Goal: Task Accomplishment & Management: Use online tool/utility

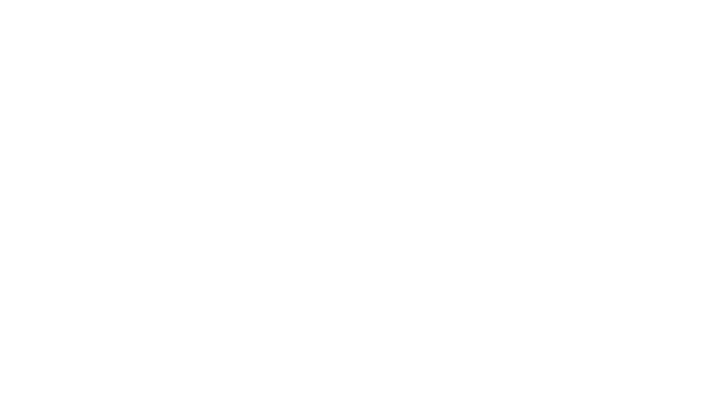
select select "Song"
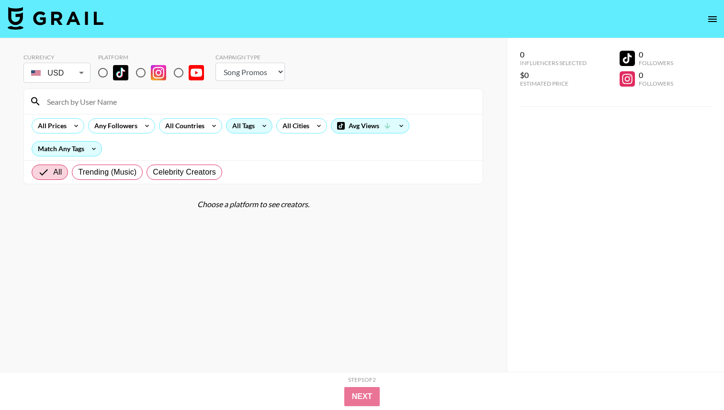
click at [257, 125] on icon at bounding box center [264, 126] width 15 height 14
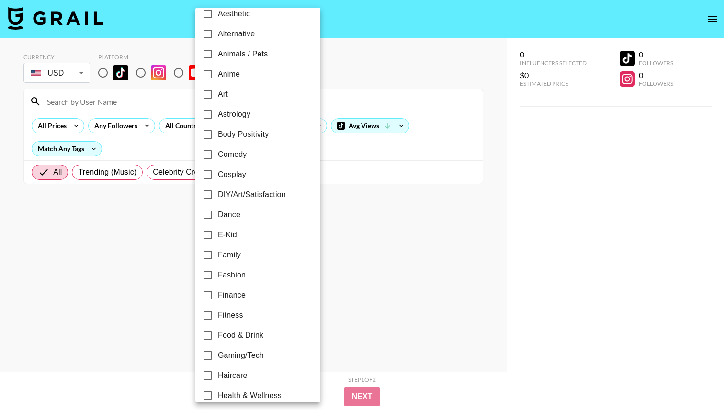
scroll to position [76, 0]
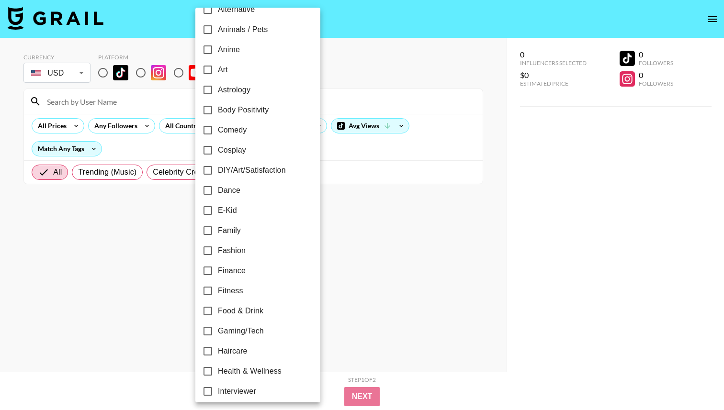
click at [207, 290] on input "Fitness" at bounding box center [208, 291] width 20 height 20
checkbox input "true"
click at [359, 65] on div at bounding box center [362, 205] width 724 height 410
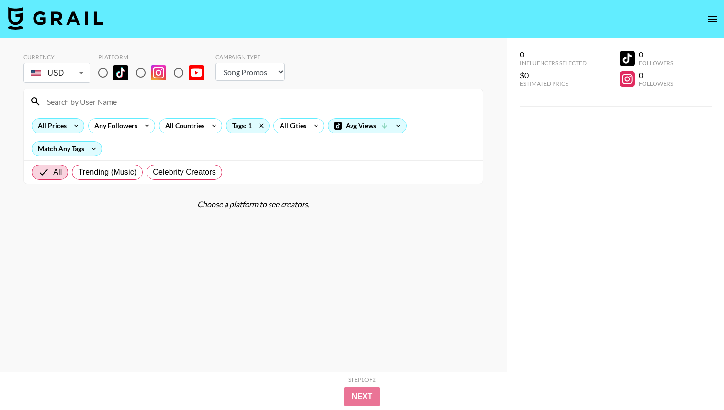
click at [71, 119] on div "All Prices" at bounding box center [58, 125] width 53 height 15
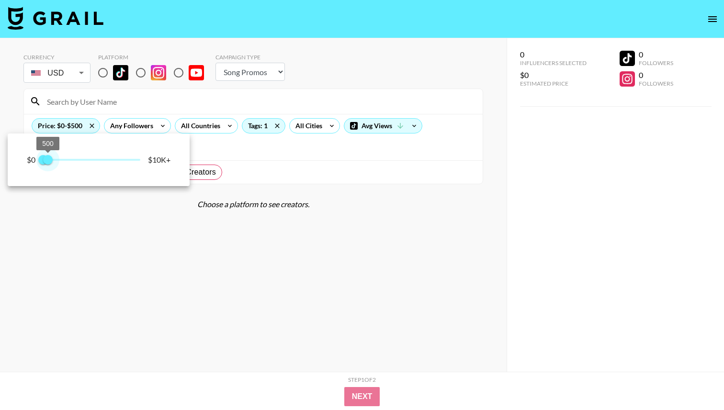
type input "750"
drag, startPoint x: 141, startPoint y: 159, endPoint x: 51, endPoint y: 164, distance: 90.1
click at [51, 164] on span "750" at bounding box center [50, 160] width 10 height 10
click at [143, 95] on div at bounding box center [362, 205] width 724 height 410
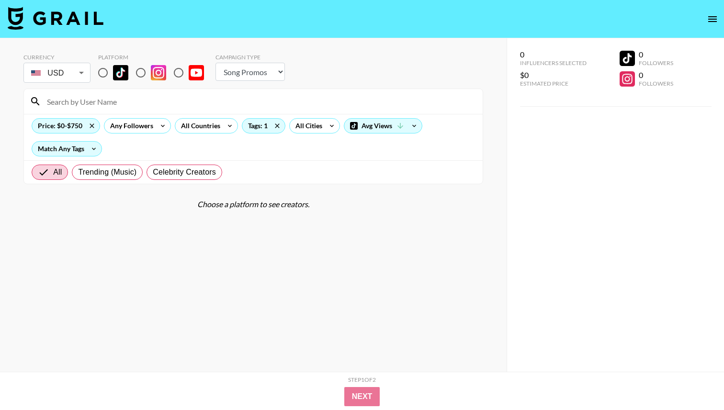
click at [106, 72] on input "radio" at bounding box center [103, 73] width 20 height 20
radio input "true"
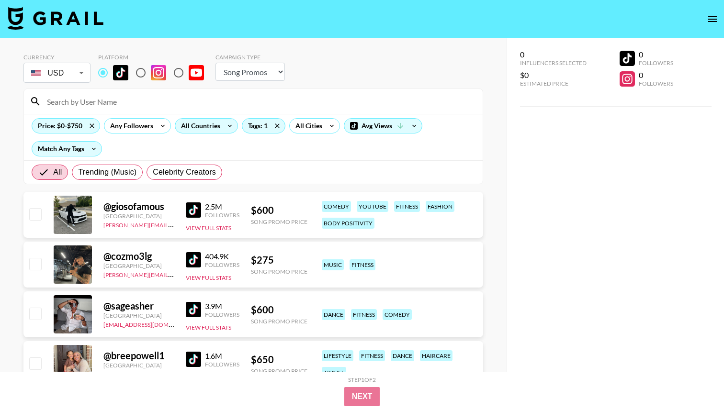
click at [203, 128] on div "All Countries" at bounding box center [198, 126] width 47 height 14
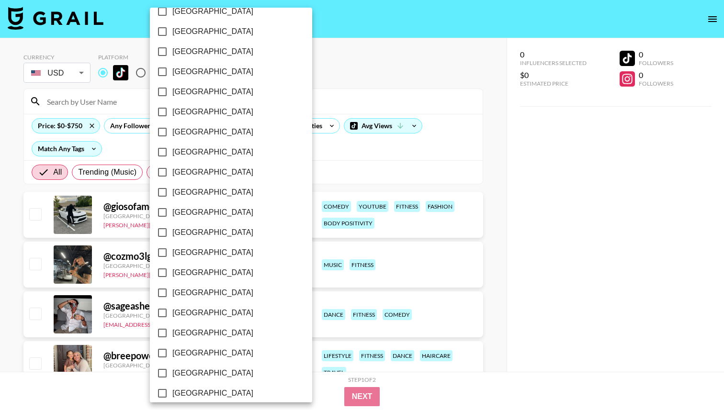
scroll to position [706, 0]
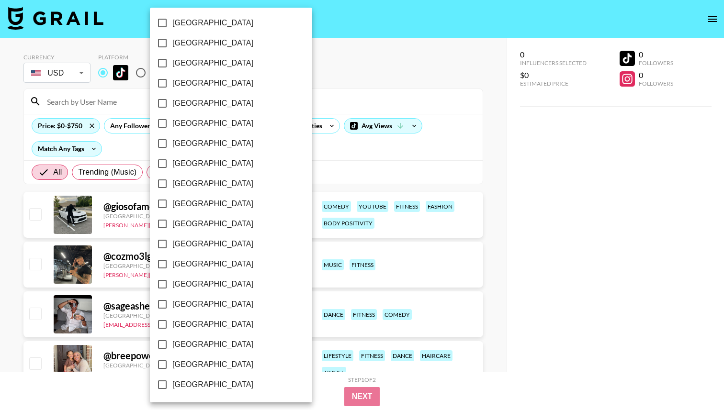
click at [160, 361] on input "[GEOGRAPHIC_DATA]" at bounding box center [162, 365] width 20 height 20
checkbox input "true"
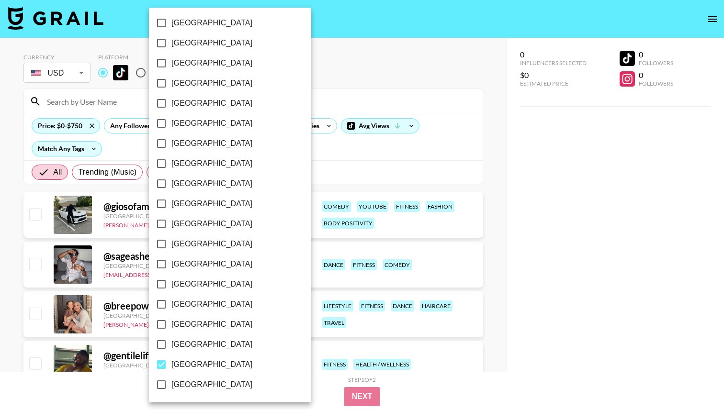
click at [399, 79] on div at bounding box center [362, 205] width 724 height 410
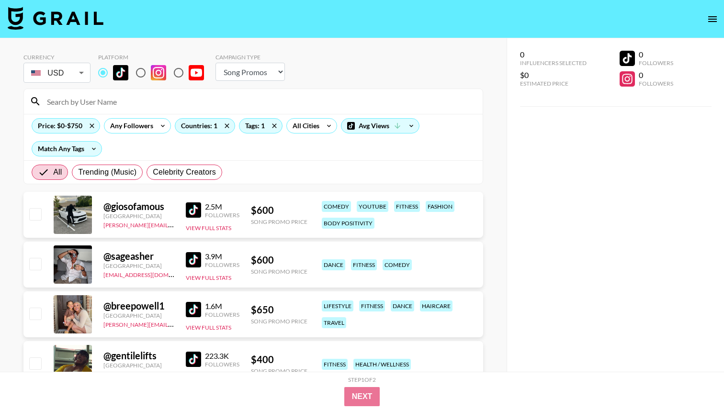
click at [194, 263] on img at bounding box center [193, 259] width 15 height 15
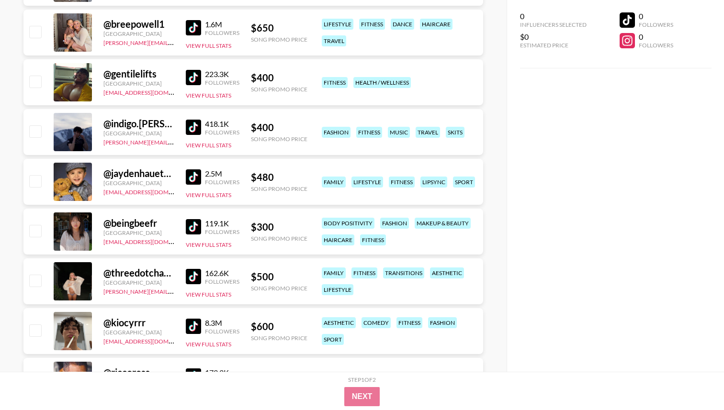
scroll to position [280, 0]
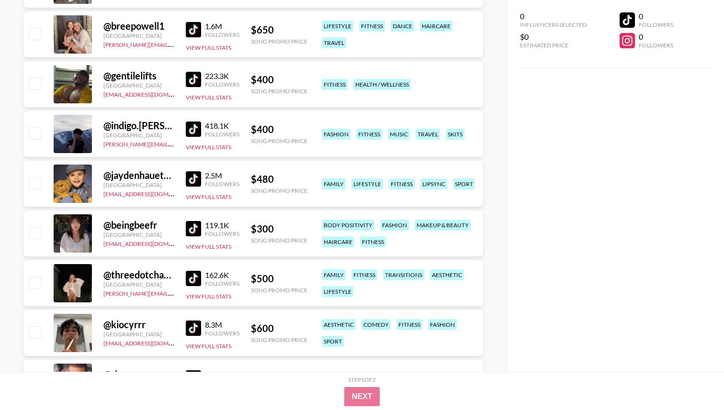
click at [198, 277] on img at bounding box center [193, 278] width 15 height 15
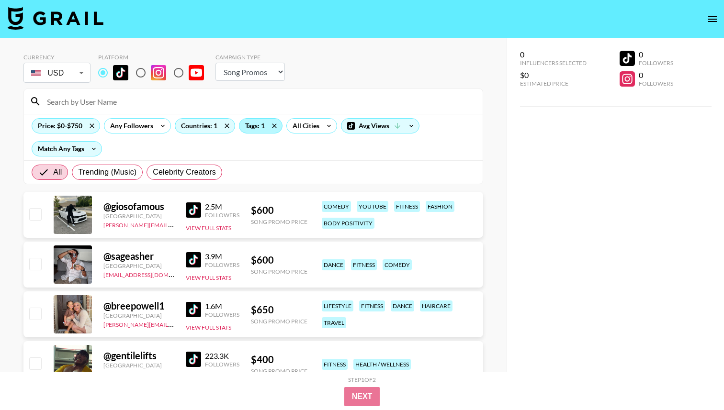
click at [263, 121] on div "Tags: 1" at bounding box center [260, 126] width 43 height 14
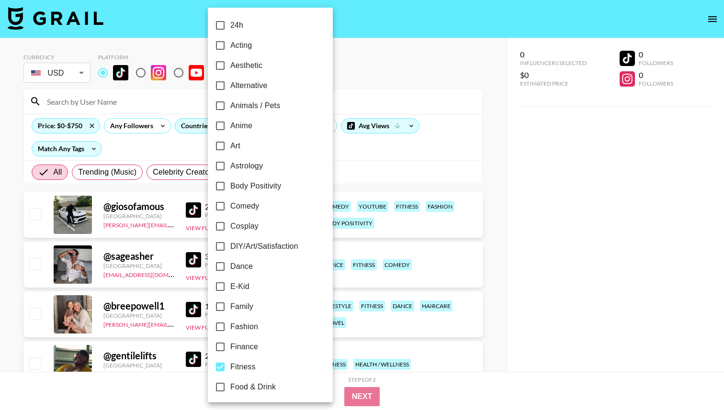
click at [442, 78] on div at bounding box center [362, 205] width 724 height 410
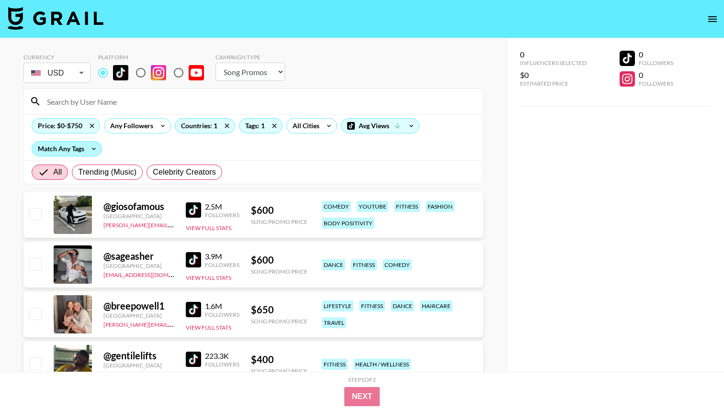
click at [80, 150] on div "Match Any Tags" at bounding box center [66, 149] width 69 height 14
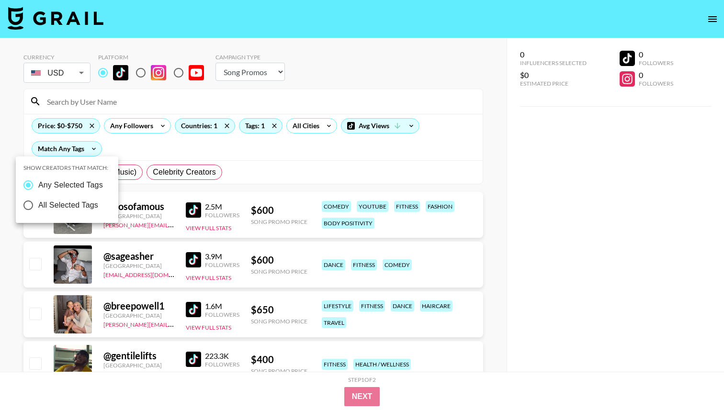
click at [74, 203] on span "All Selected Tags" at bounding box center [68, 205] width 60 height 11
click at [38, 203] on input "All Selected Tags" at bounding box center [28, 205] width 20 height 20
radio input "true"
radio input "false"
click at [353, 56] on div at bounding box center [362, 205] width 724 height 410
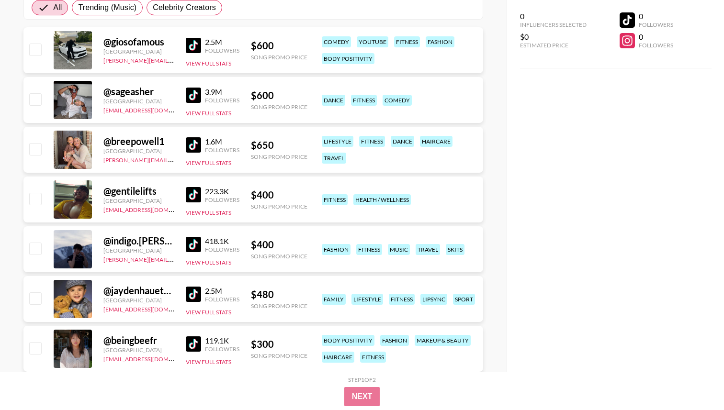
scroll to position [165, 0]
click at [210, 196] on div "Followers" at bounding box center [222, 199] width 34 height 7
click at [200, 194] on img at bounding box center [193, 194] width 15 height 15
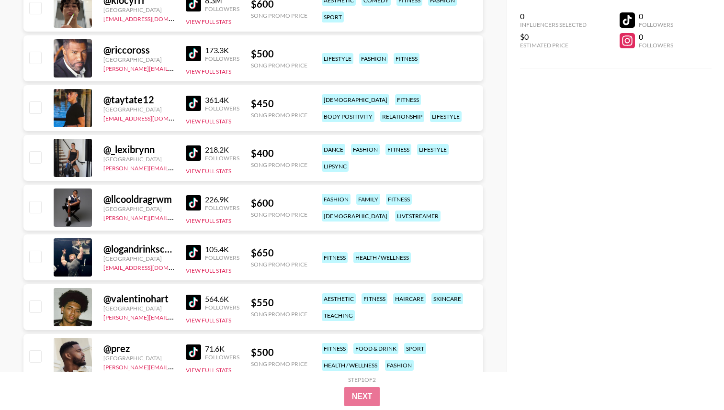
scroll to position [618, 0]
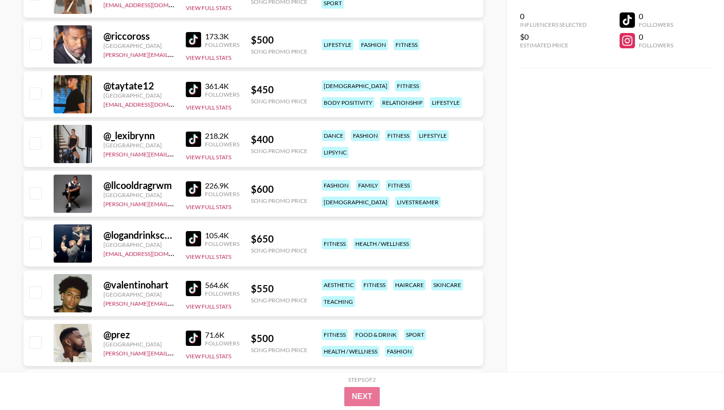
click at [184, 243] on div "@ logandrinkschocolatemilk United States [PERSON_NAME][EMAIL_ADDRESS][DOMAIN_NA…" at bounding box center [252, 244] width 459 height 46
click at [188, 241] on img at bounding box center [193, 238] width 15 height 15
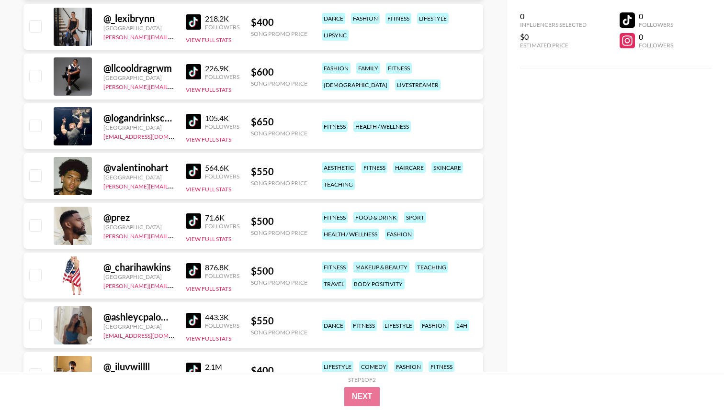
scroll to position [767, 0]
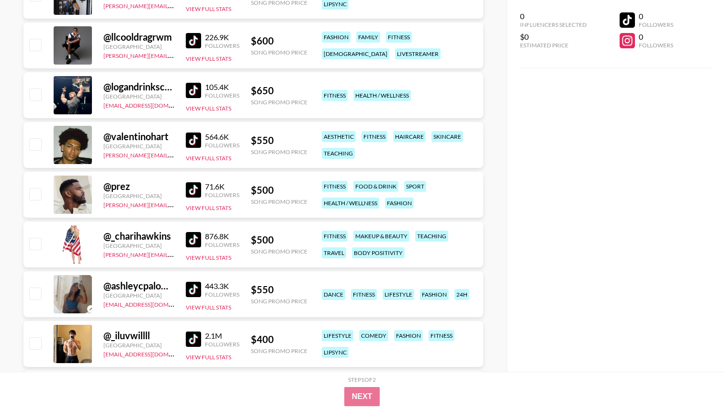
click at [194, 196] on img at bounding box center [193, 189] width 15 height 15
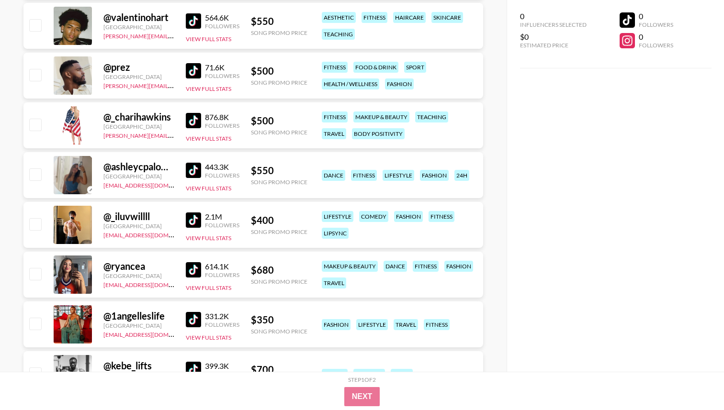
scroll to position [956, 0]
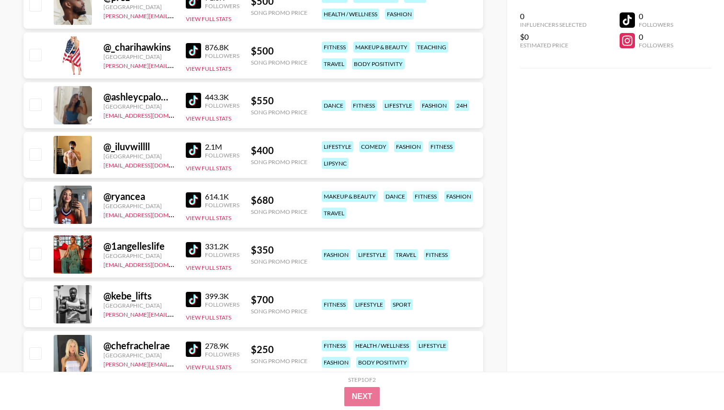
click at [196, 153] on img at bounding box center [193, 150] width 15 height 15
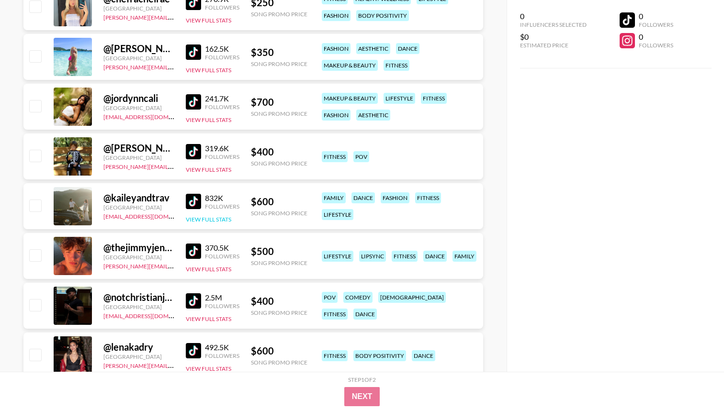
scroll to position [1312, 0]
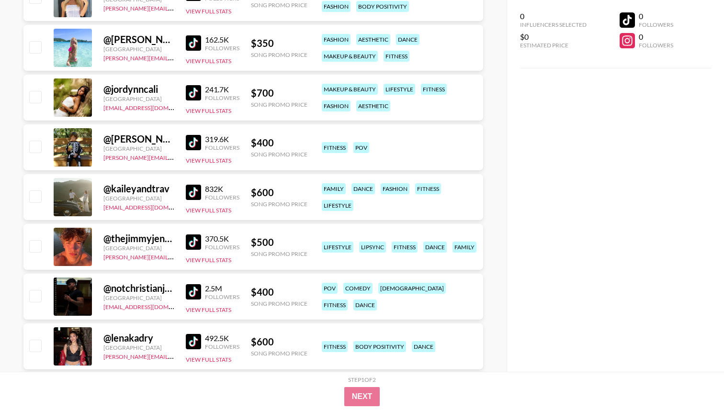
click at [190, 244] on img at bounding box center [193, 242] width 15 height 15
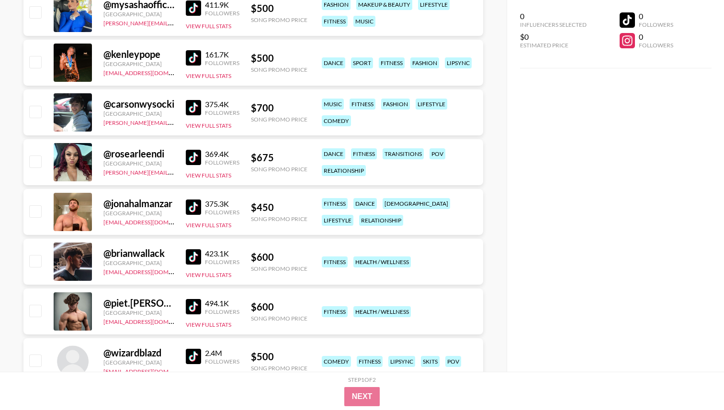
scroll to position [1767, 0]
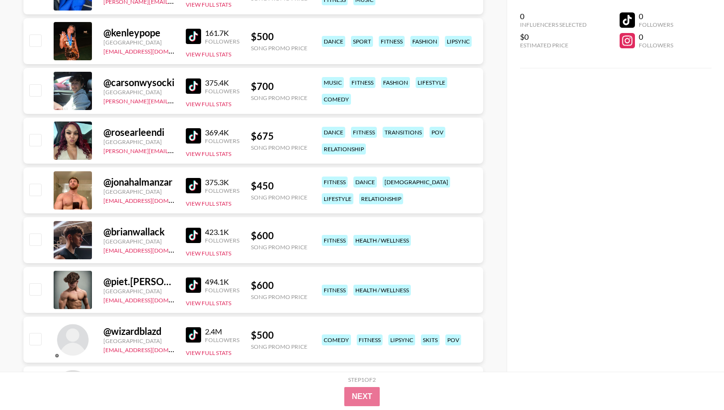
click at [189, 183] on img at bounding box center [193, 185] width 15 height 15
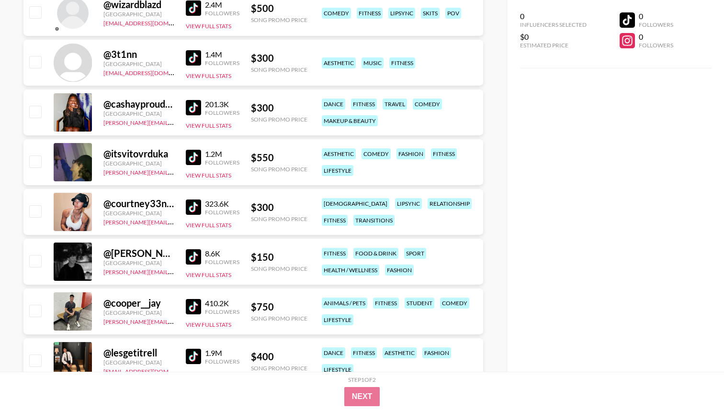
scroll to position [2108, 0]
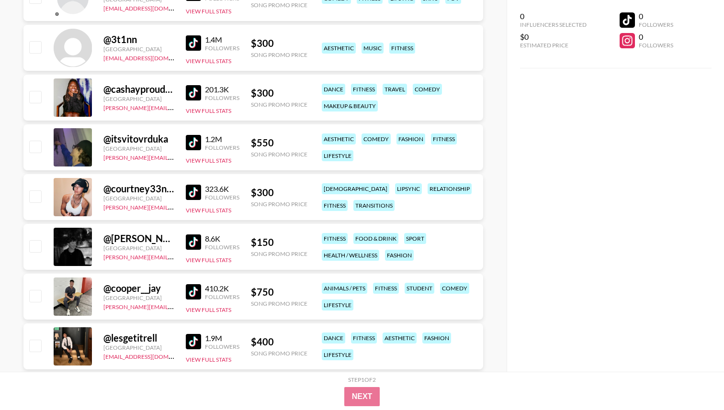
click at [200, 241] on img at bounding box center [193, 242] width 15 height 15
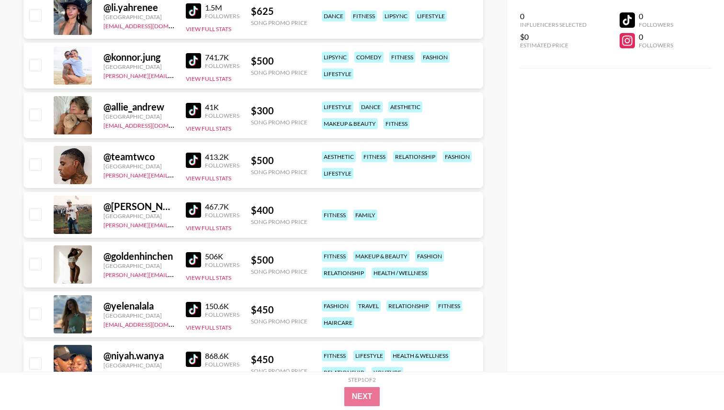
scroll to position [2745, 0]
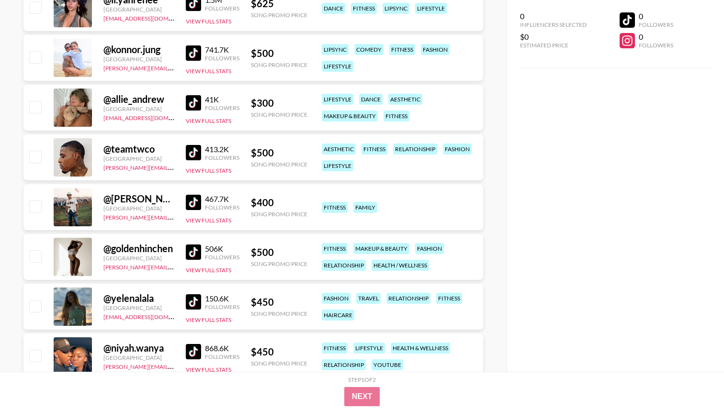
click at [192, 207] on img at bounding box center [193, 202] width 15 height 15
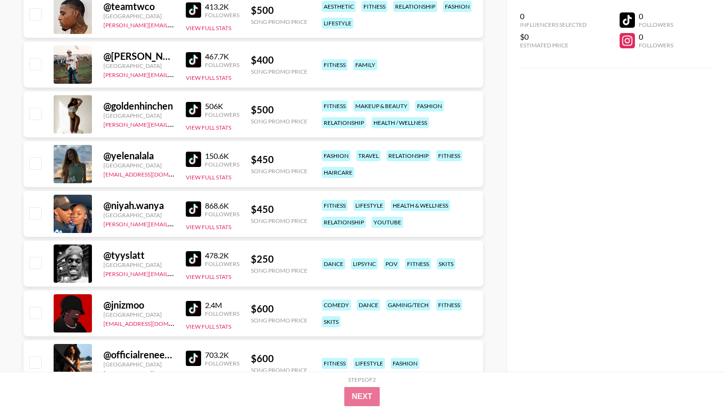
scroll to position [2900, 0]
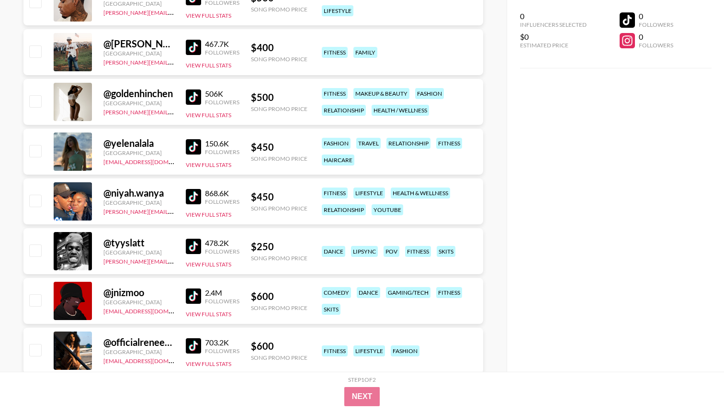
click at [196, 199] on img at bounding box center [193, 196] width 15 height 15
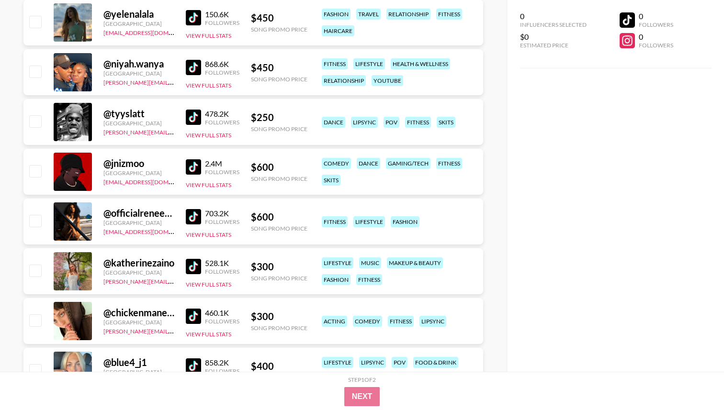
scroll to position [3088, 0]
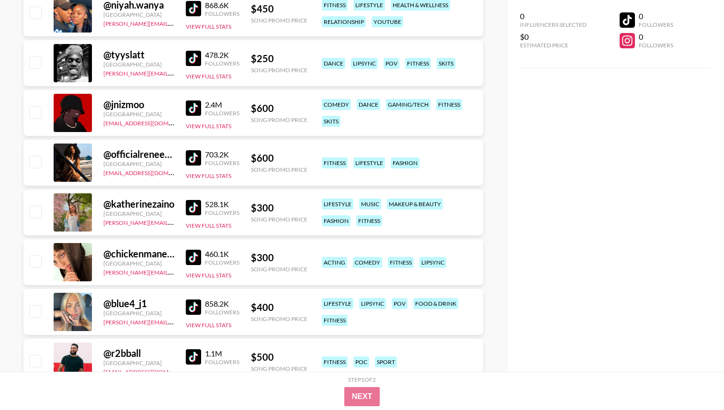
click at [198, 161] on img at bounding box center [193, 157] width 15 height 15
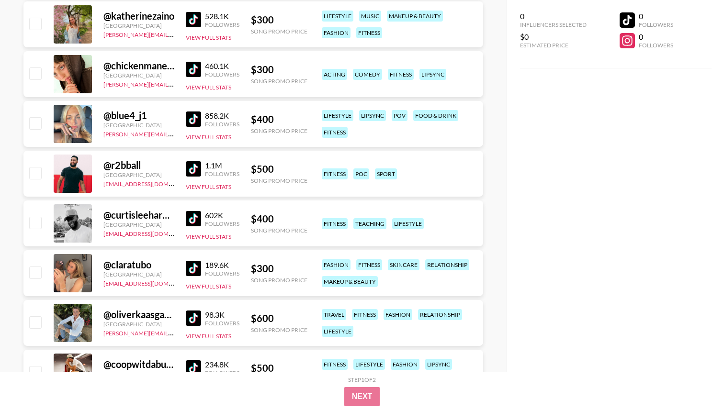
scroll to position [3347, 0]
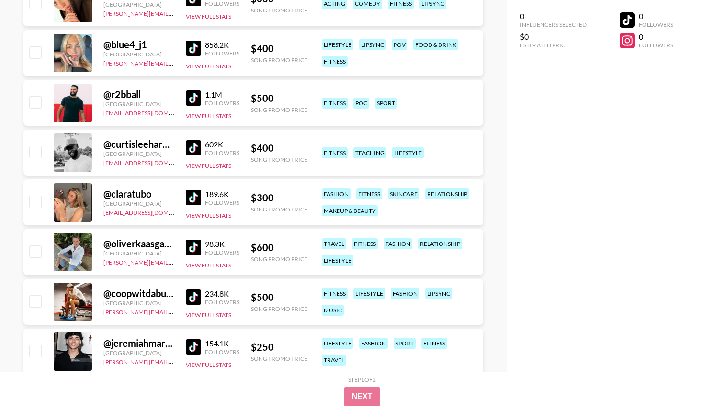
click at [201, 101] on link at bounding box center [195, 97] width 19 height 15
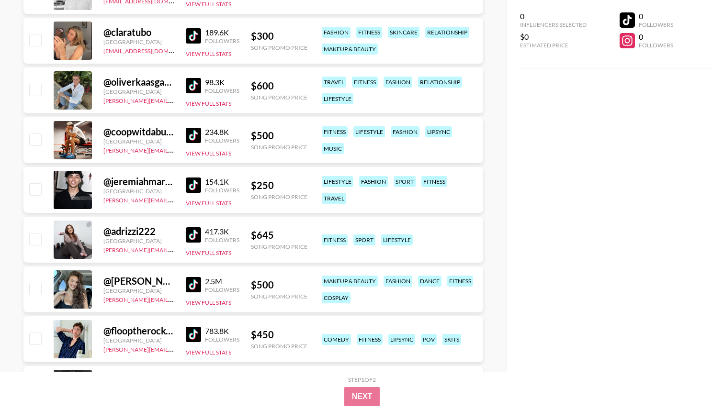
scroll to position [3595, 0]
